Goal: Information Seeking & Learning: Check status

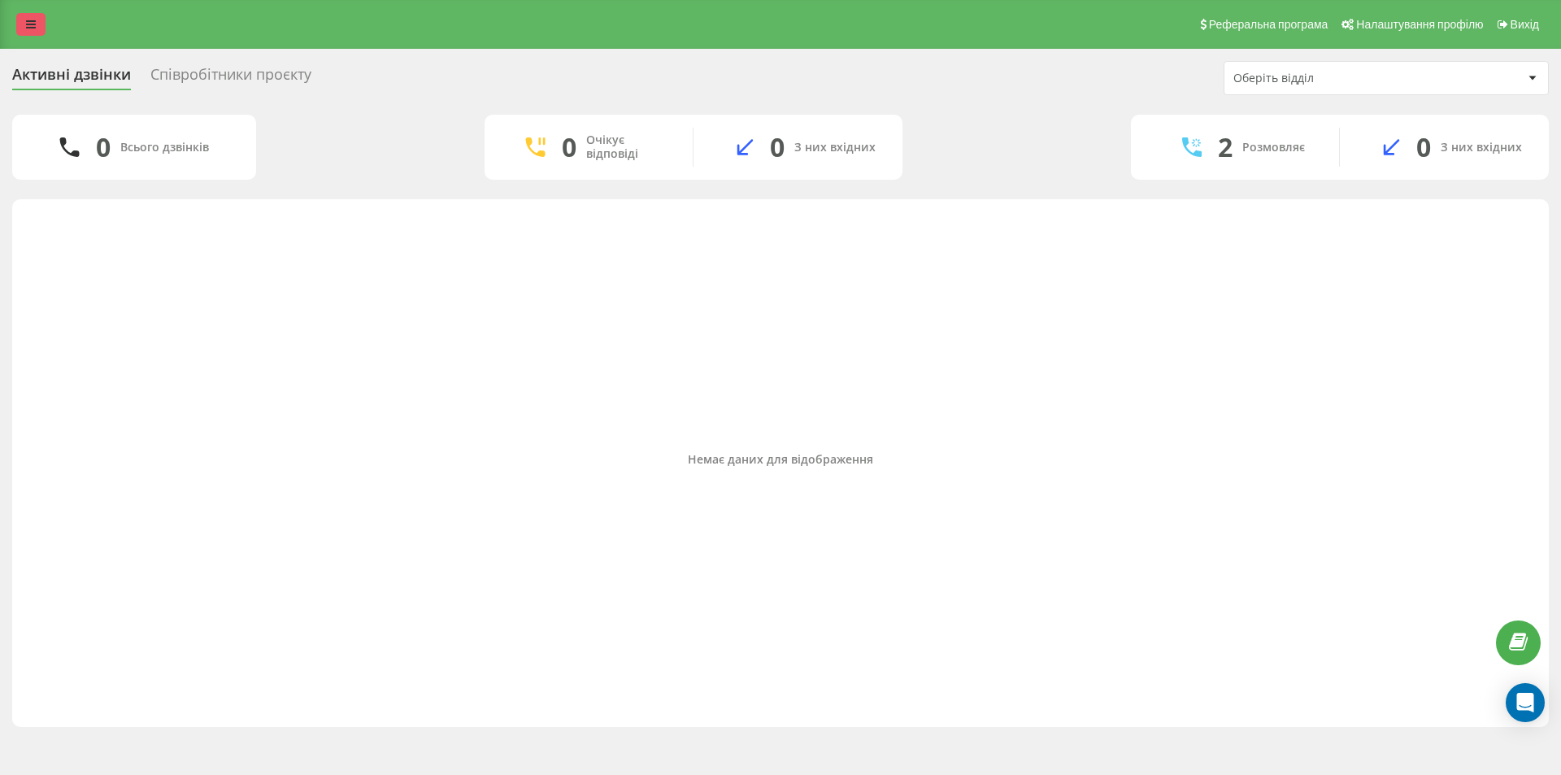
click at [32, 23] on icon at bounding box center [31, 24] width 10 height 11
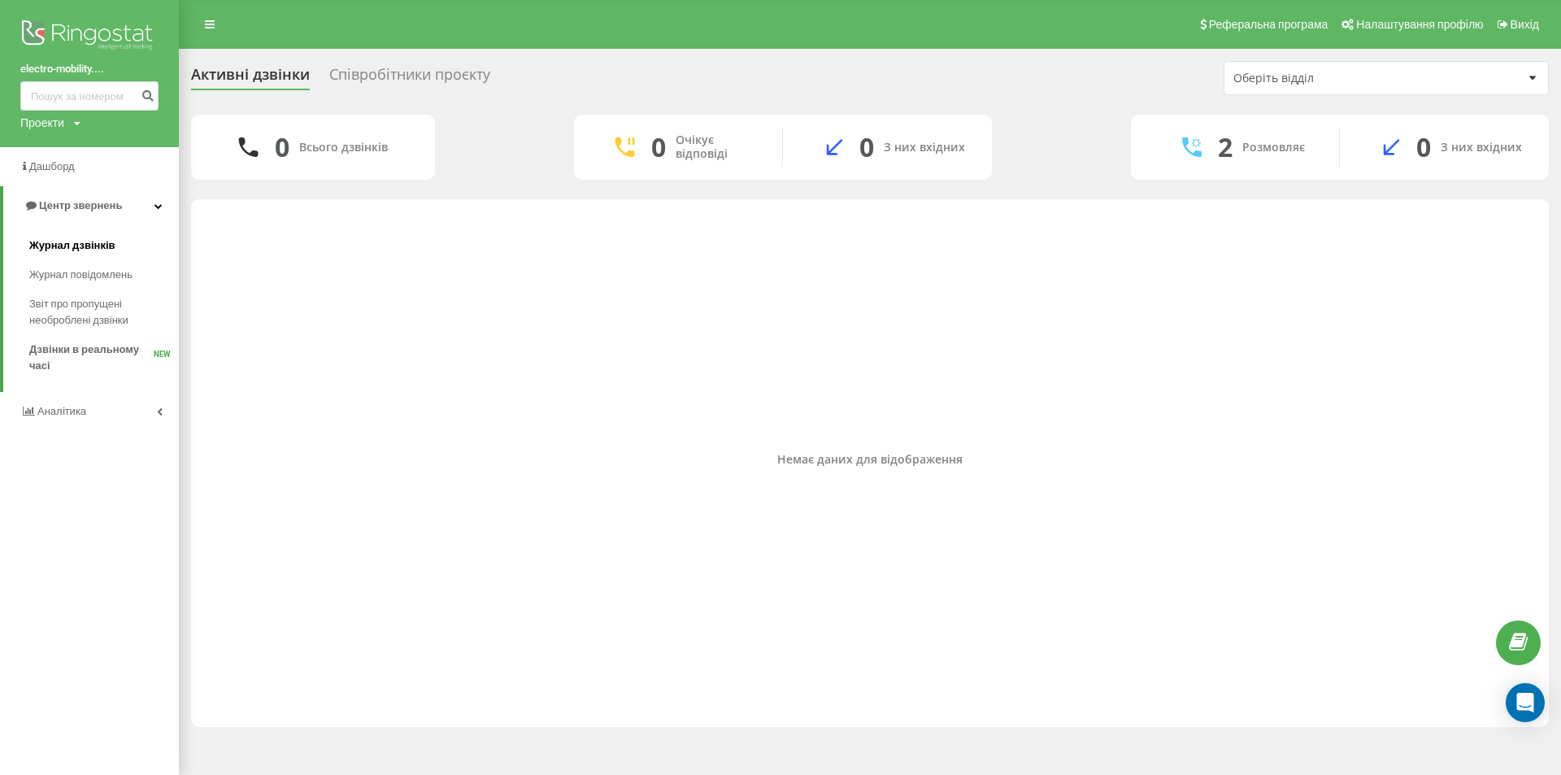
click at [49, 249] on span "Журнал дзвінків" at bounding box center [72, 245] width 86 height 16
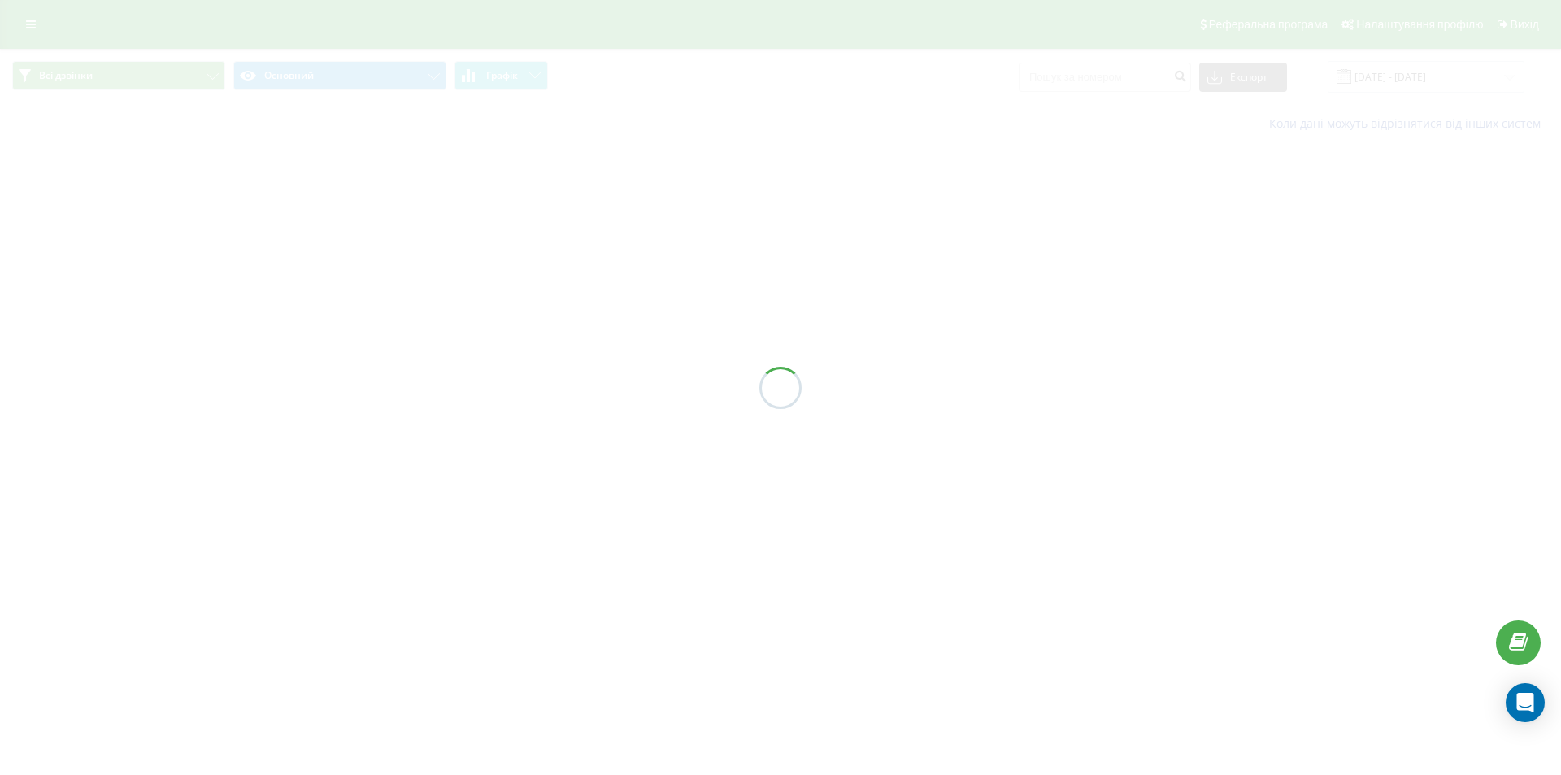
click at [1070, 73] on div at bounding box center [780, 387] width 1561 height 775
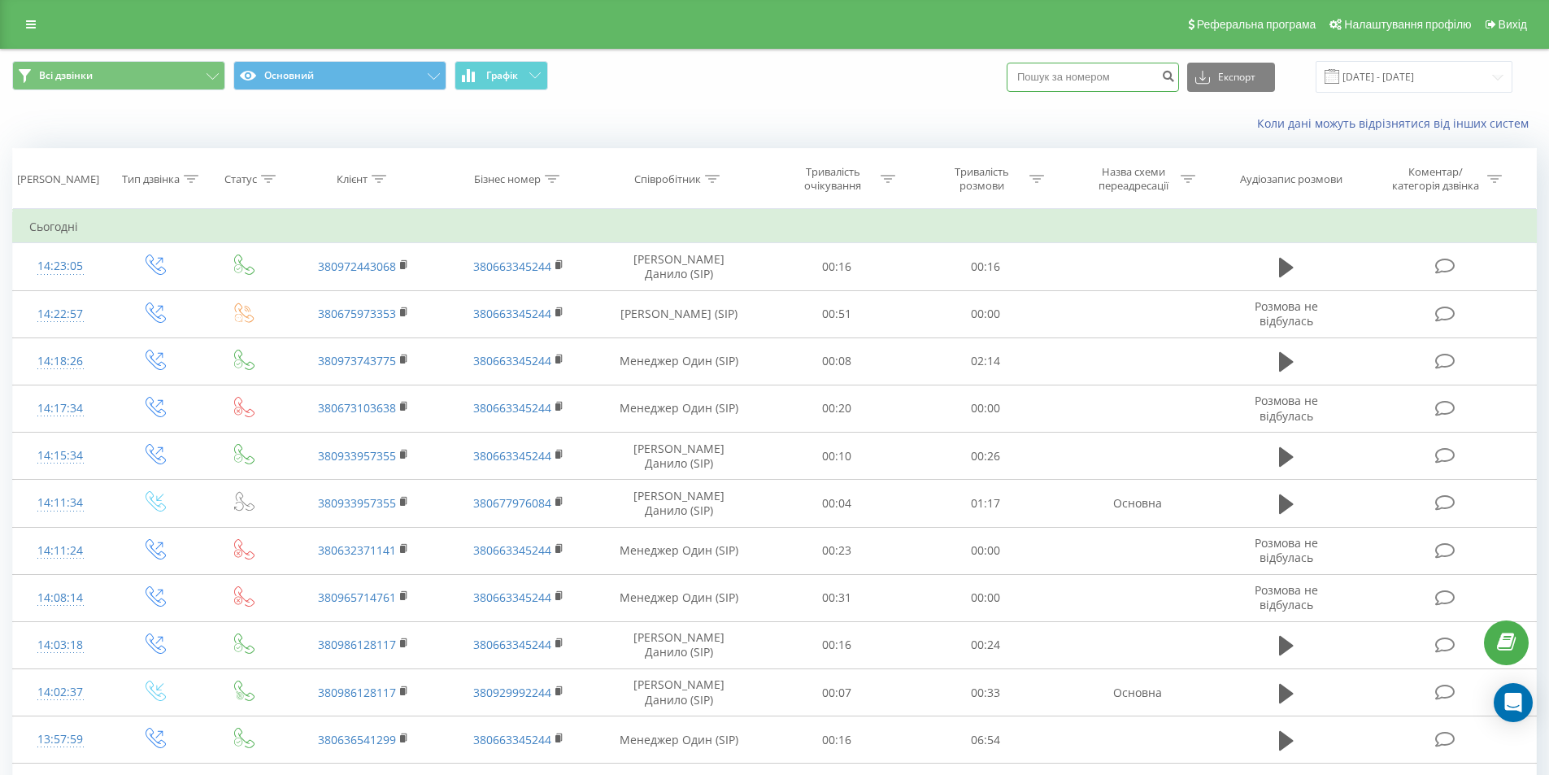
click at [1073, 78] on input at bounding box center [1093, 77] width 172 height 29
paste input "380677904182"
type input "380677904182"
click at [1175, 77] on icon "submit" at bounding box center [1168, 74] width 14 height 10
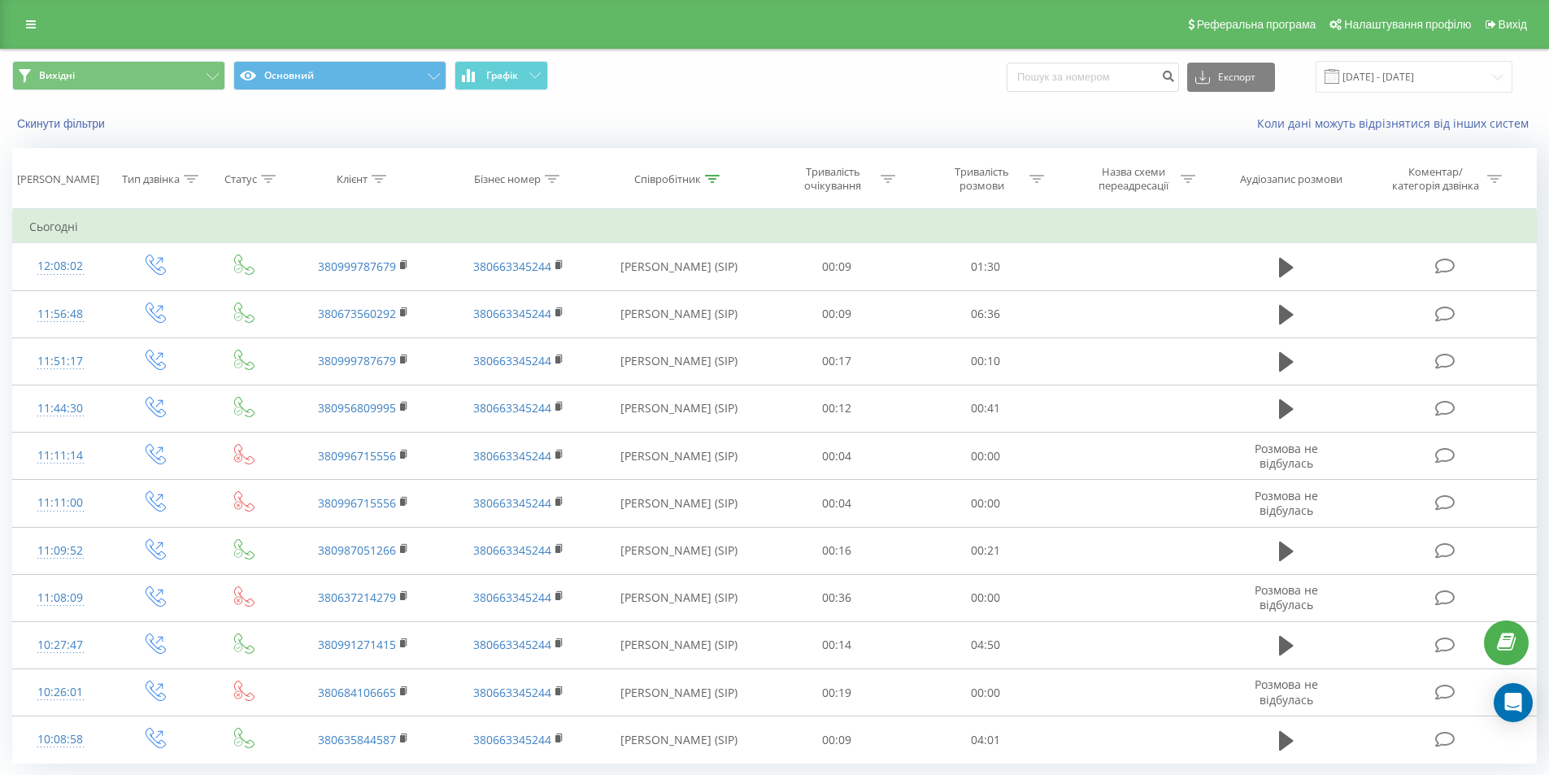
click at [487, 67] on button "Графік" at bounding box center [500, 75] width 93 height 29
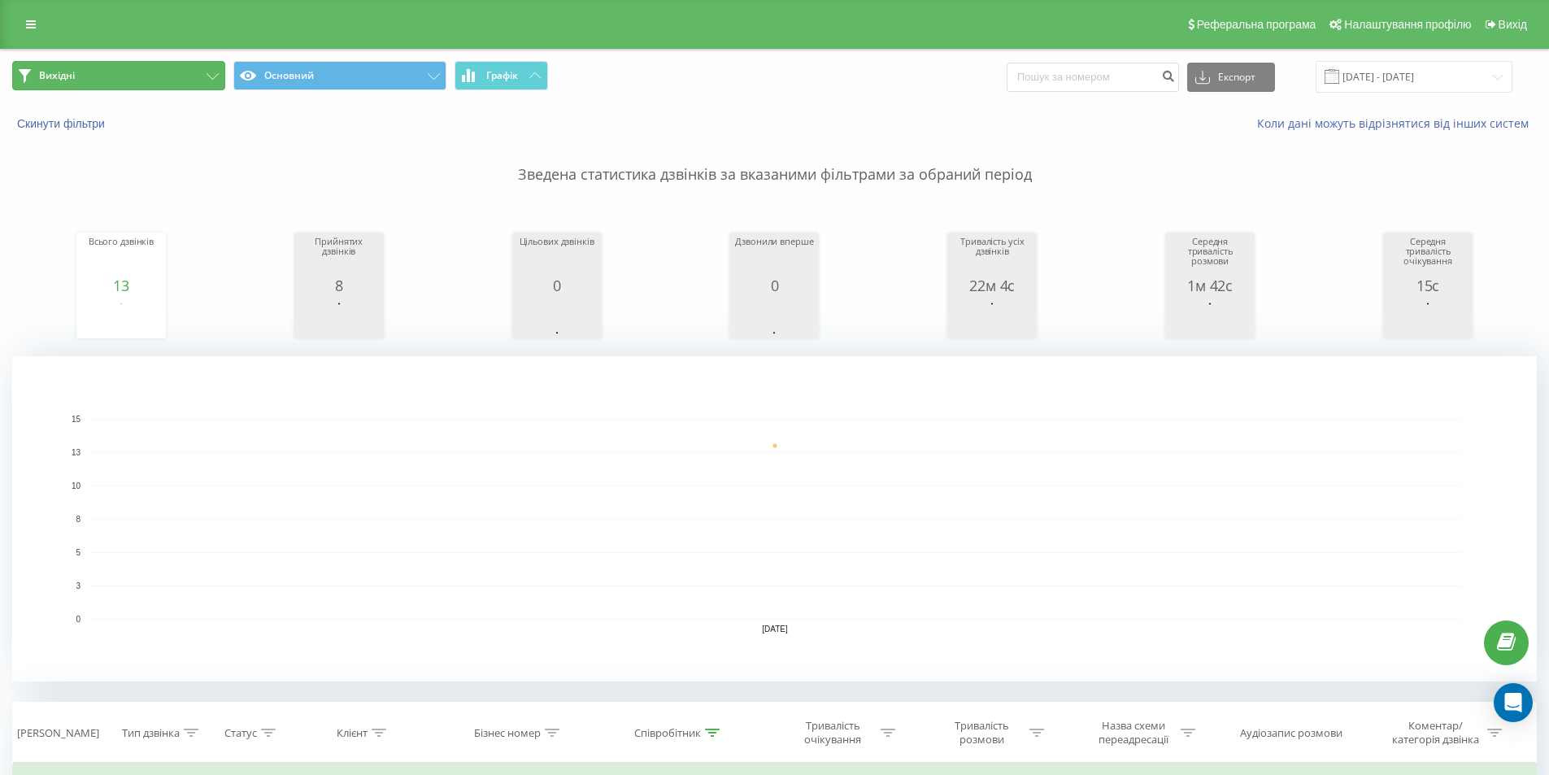
click at [201, 80] on button "Вихідні" at bounding box center [118, 75] width 213 height 29
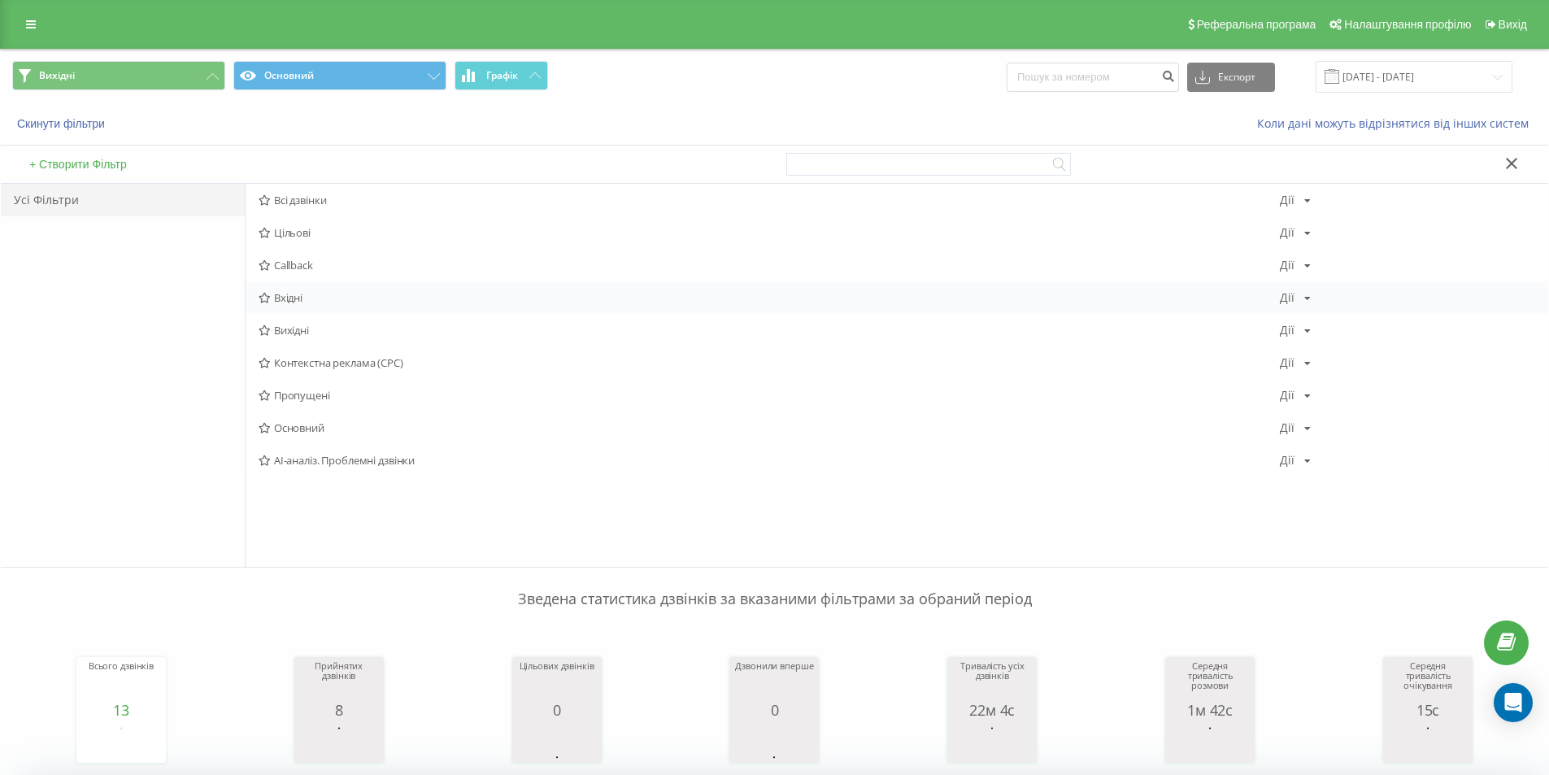
click at [315, 291] on div "Вхідні Дії Редагувати Копіювати Видалити За замовчуванням Поділитися" at bounding box center [897, 297] width 1302 height 33
click at [341, 302] on span "Вхідні" at bounding box center [769, 297] width 1021 height 11
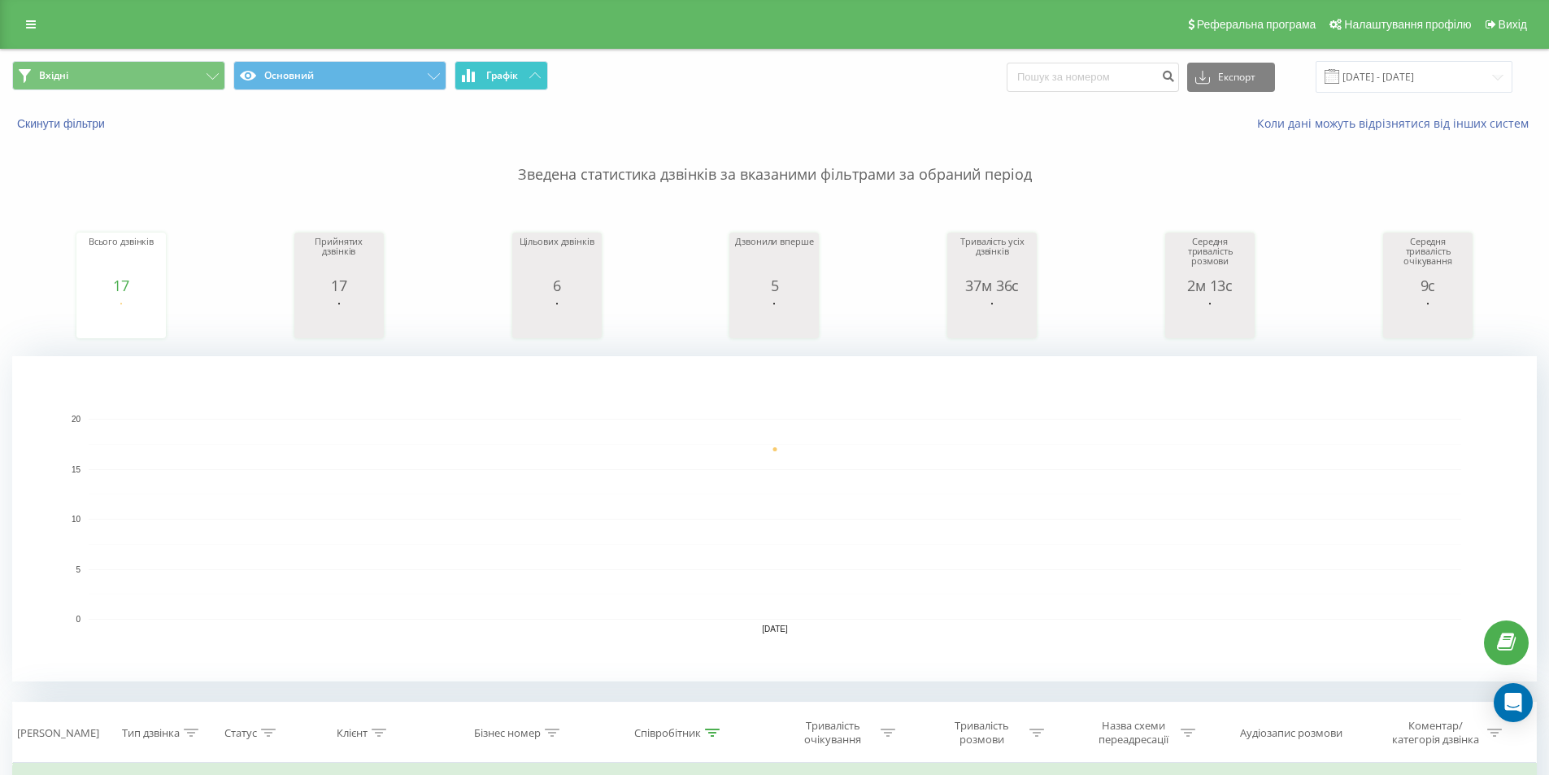
click at [507, 79] on span "Графік" at bounding box center [502, 75] width 32 height 11
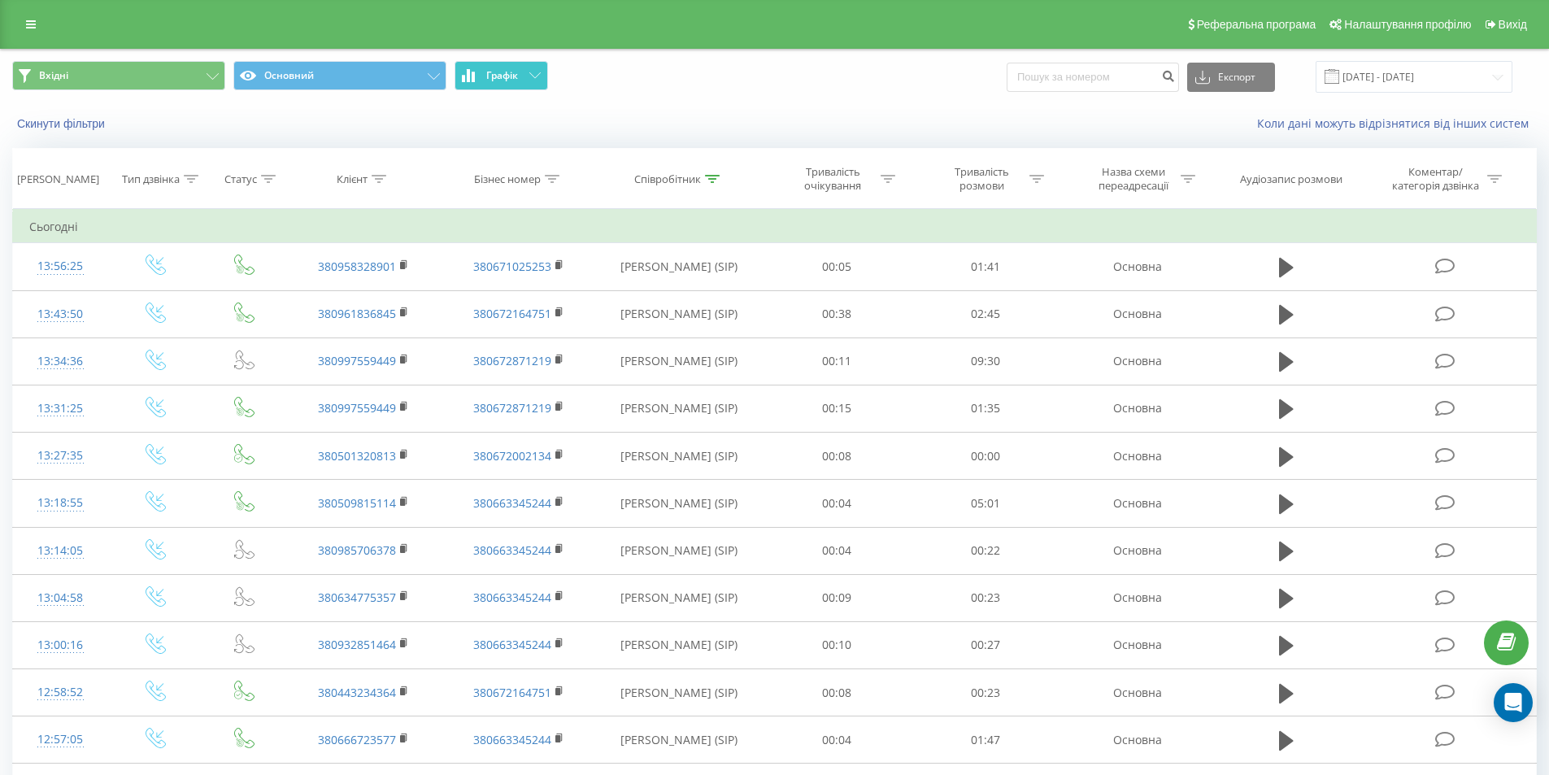
click at [507, 79] on span "Графік" at bounding box center [502, 75] width 32 height 11
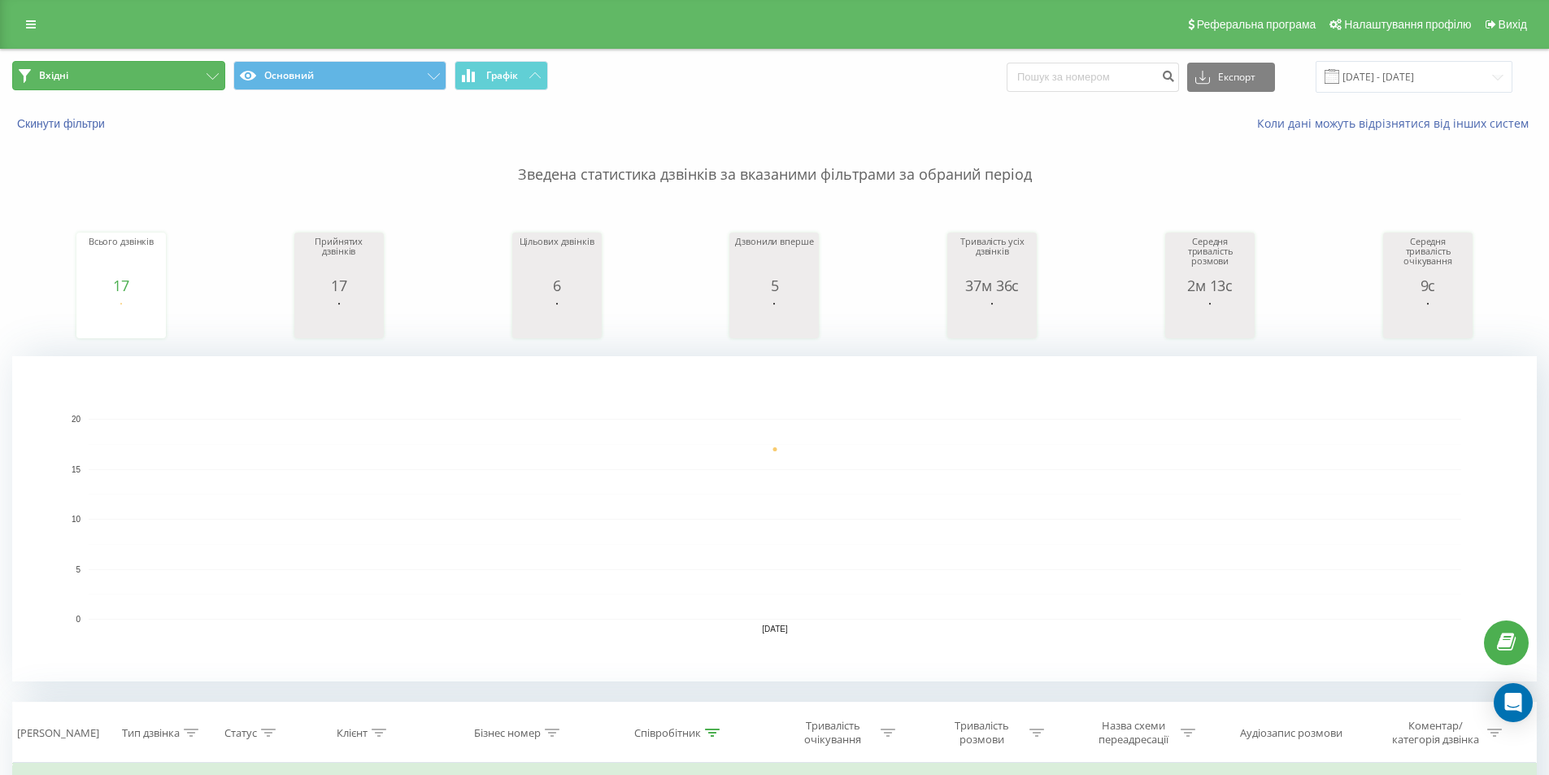
click at [188, 68] on button "Вхідні" at bounding box center [118, 75] width 213 height 29
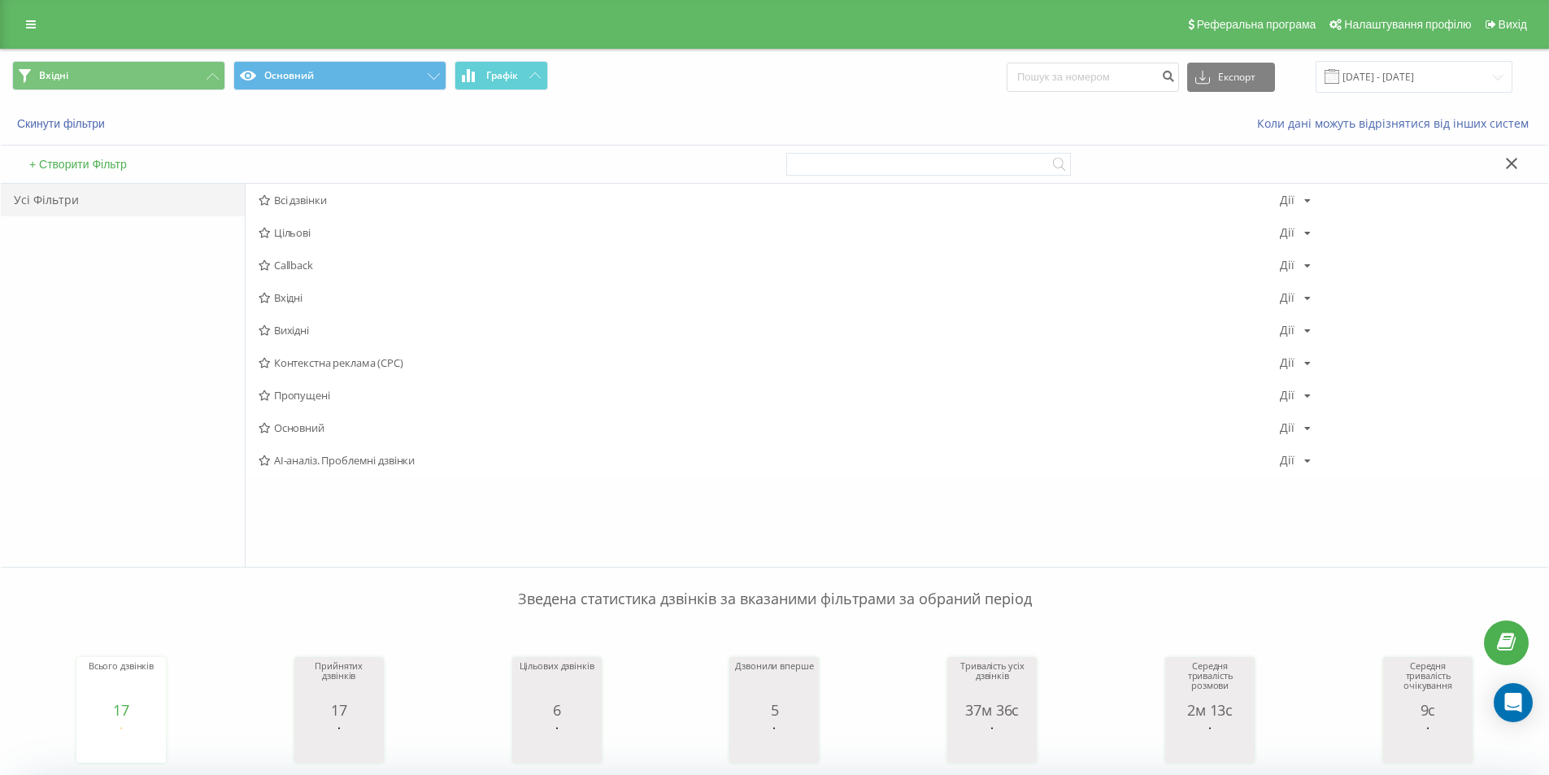
click at [158, 360] on div "Усі Фільтри" at bounding box center [123, 375] width 244 height 383
click at [521, 84] on button "Графік" at bounding box center [500, 75] width 93 height 29
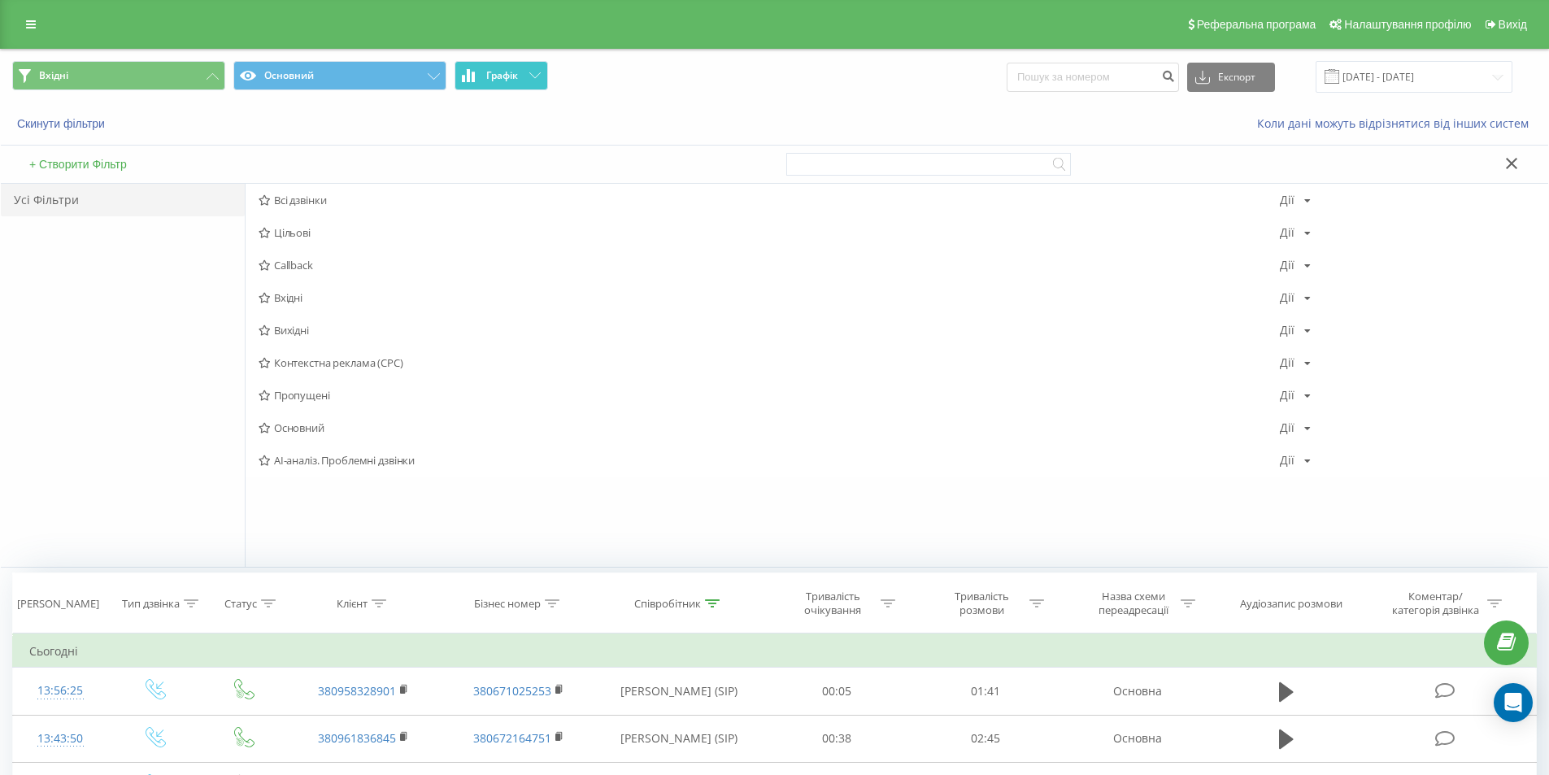
click at [521, 84] on button "Графік" at bounding box center [500, 75] width 93 height 29
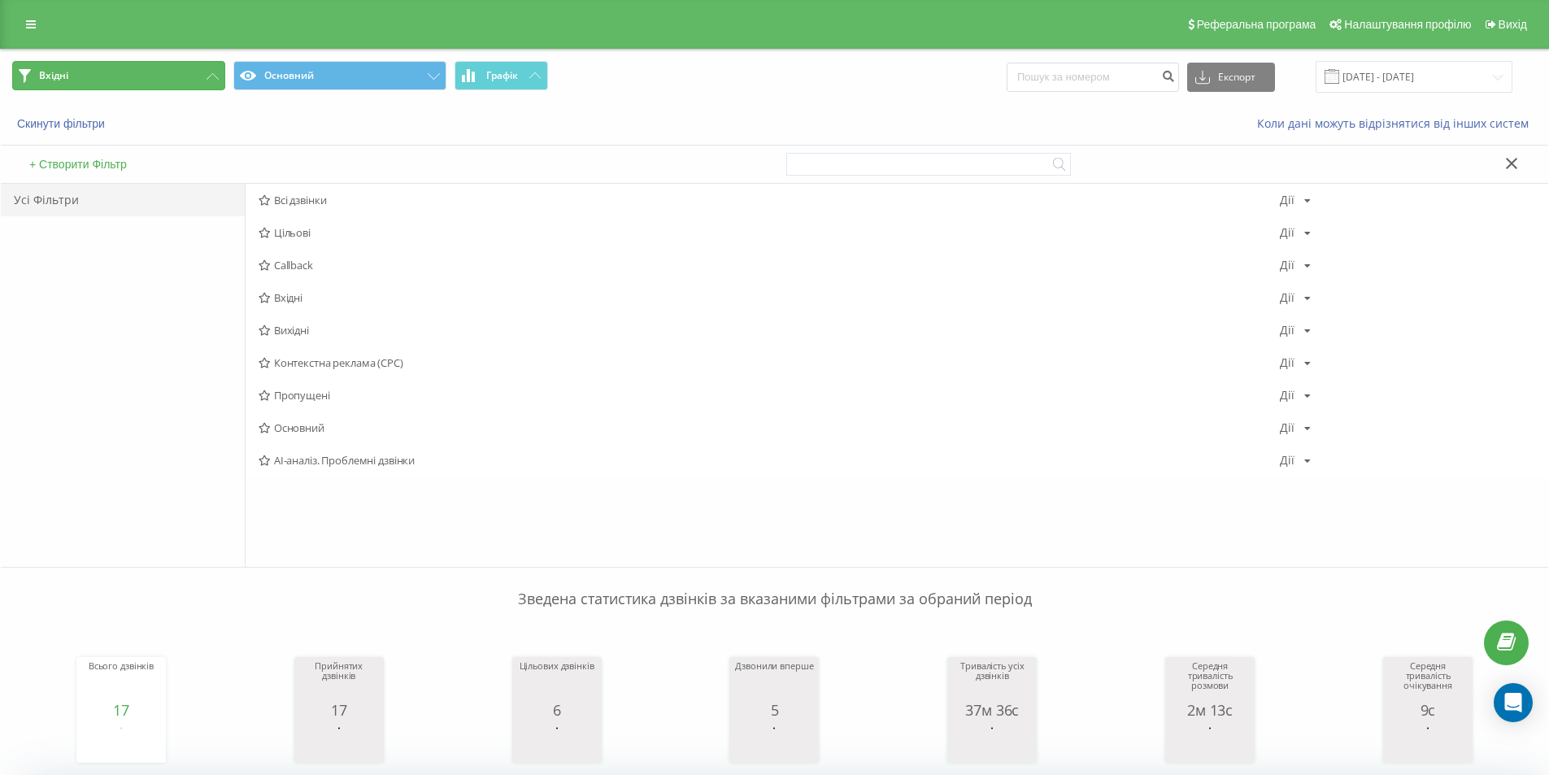
click at [202, 85] on button "Вхідні" at bounding box center [118, 75] width 213 height 29
